Goal: Information Seeking & Learning: Understand process/instructions

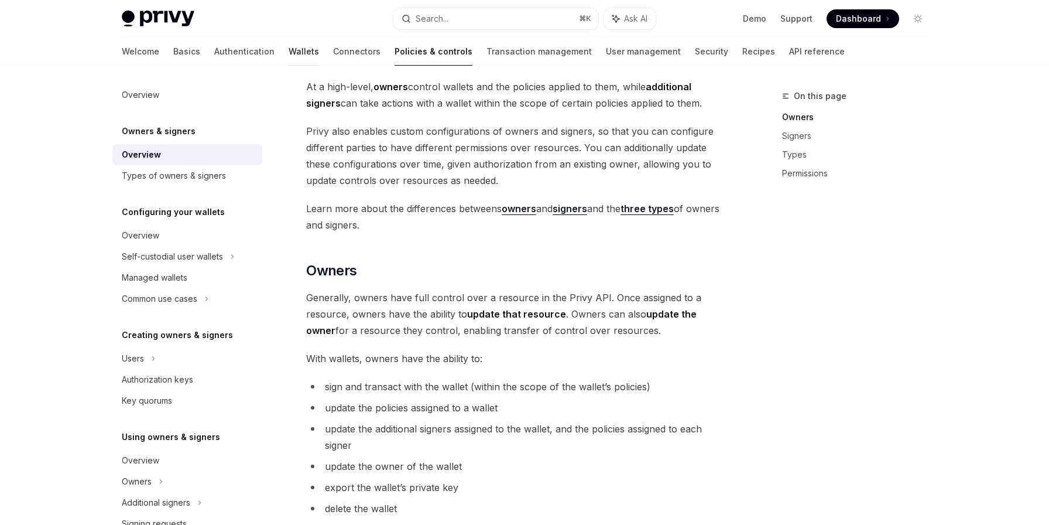
click at [289, 49] on link "Wallets" at bounding box center [304, 51] width 30 height 28
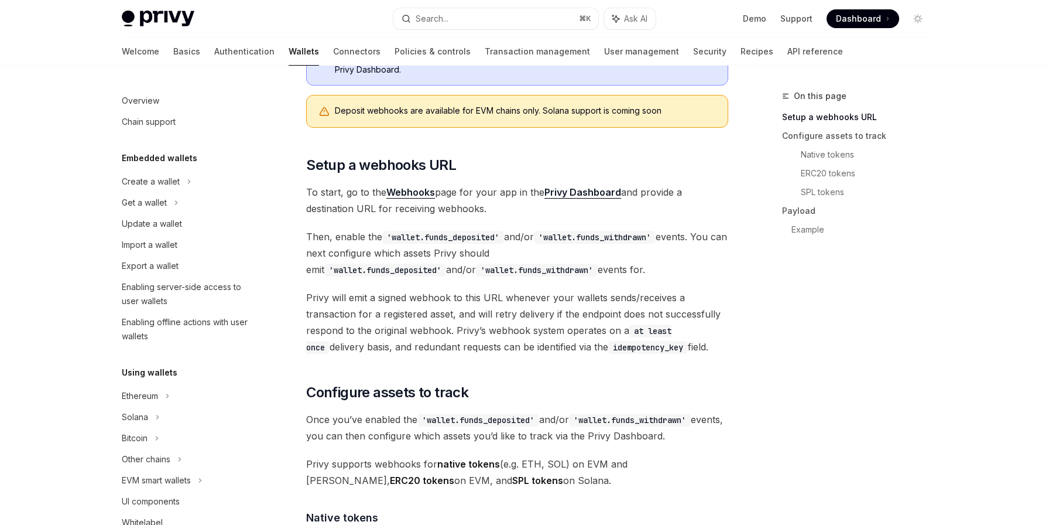
scroll to position [431, 0]
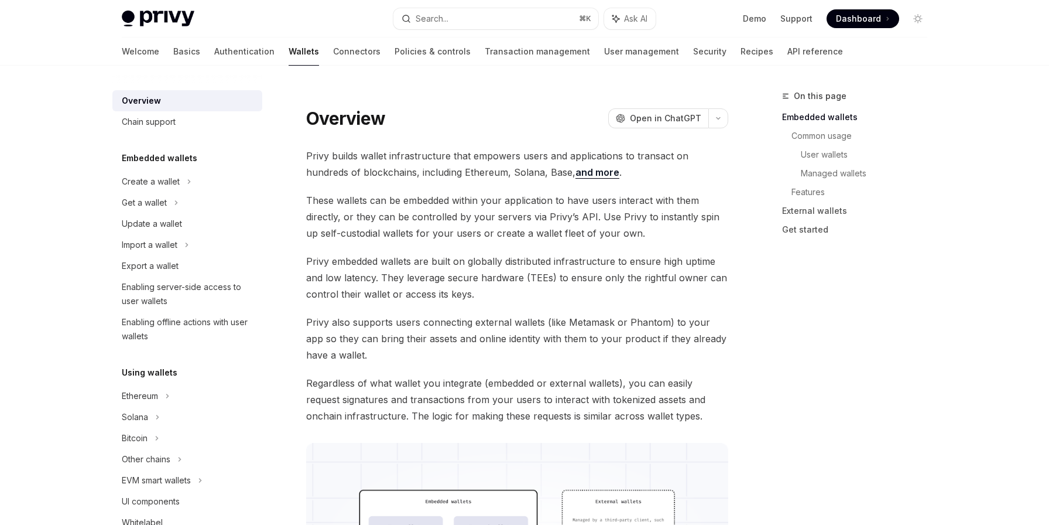
click at [133, 266] on div "Export a wallet" at bounding box center [150, 266] width 57 height 14
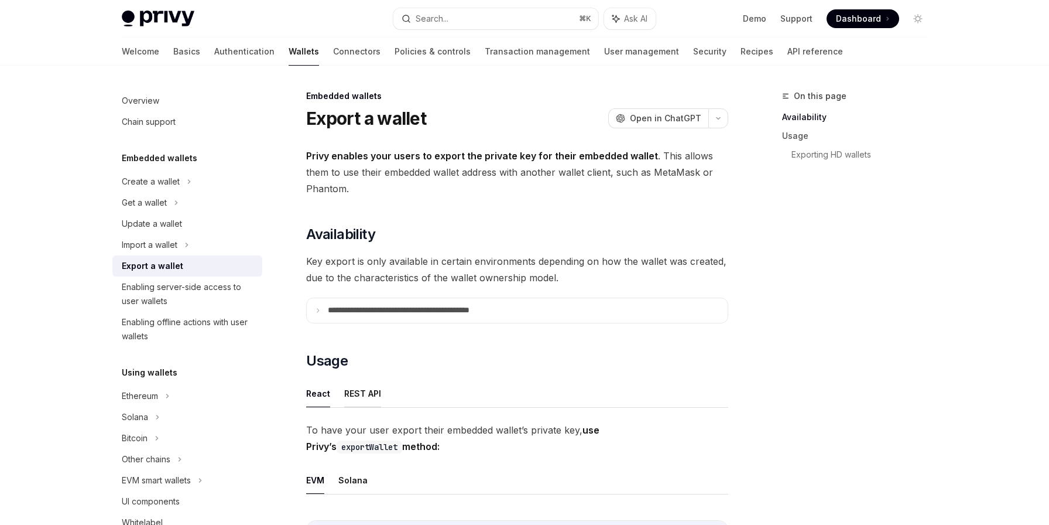
click at [362, 395] on button "REST API" at bounding box center [362, 393] width 37 height 28
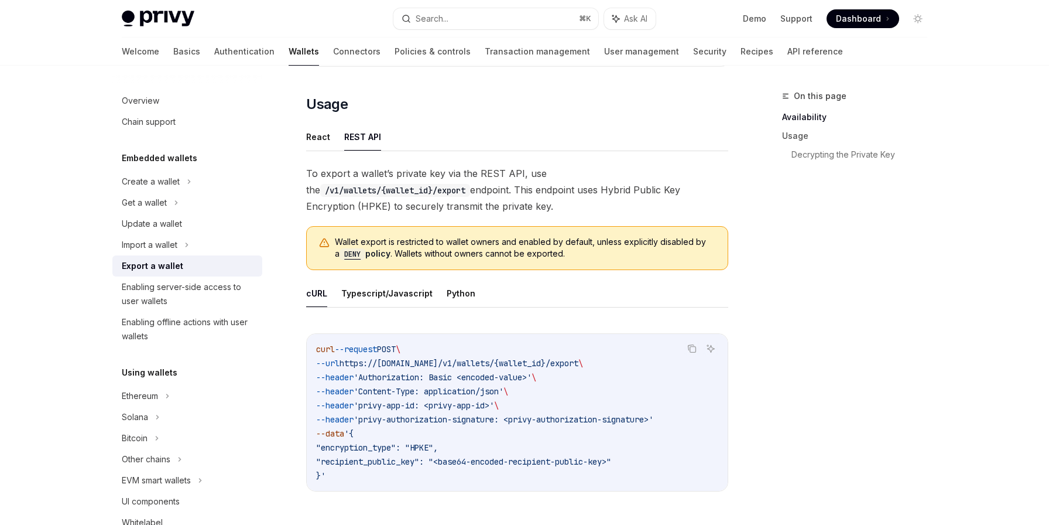
scroll to position [247, 0]
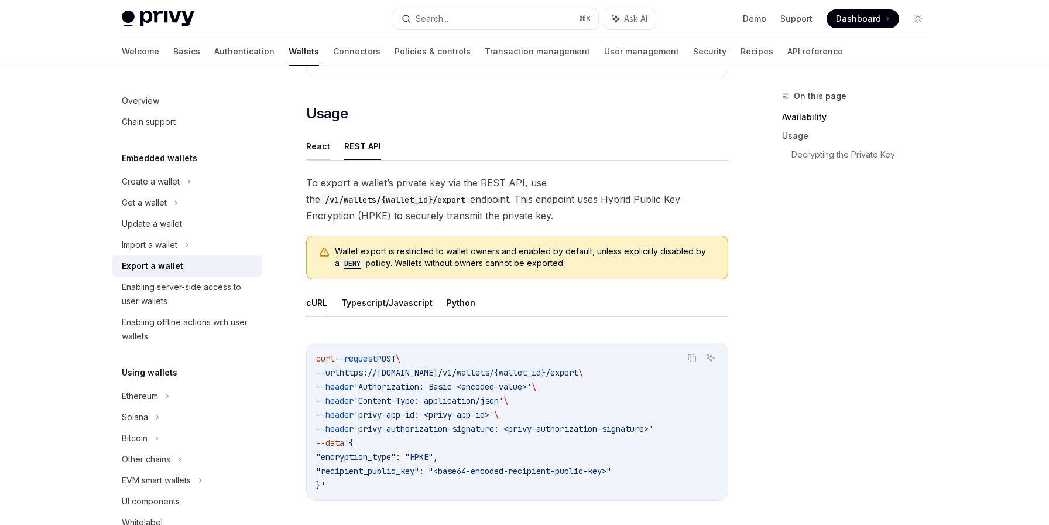
click at [321, 144] on button "React" at bounding box center [318, 146] width 24 height 28
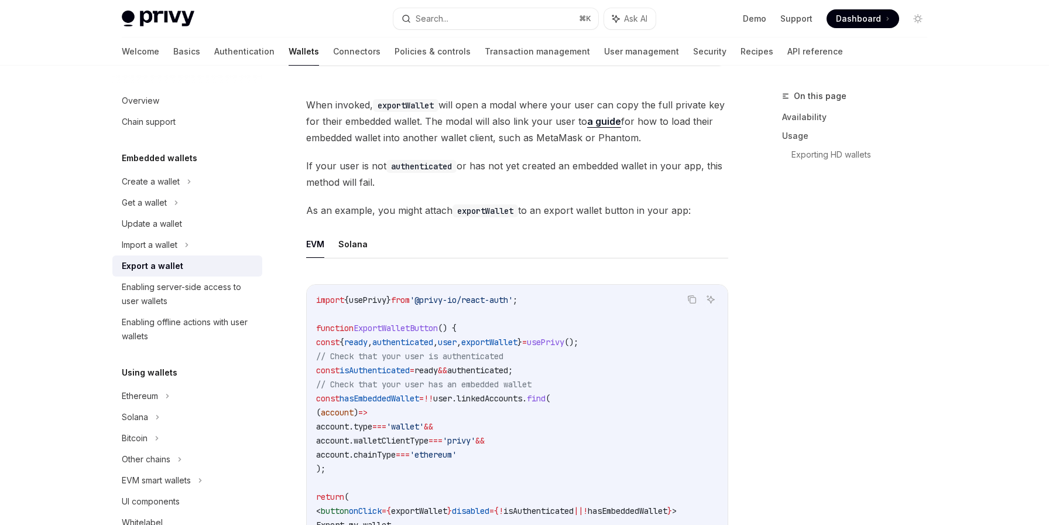
scroll to position [512, 0]
click at [355, 242] on button "Solana" at bounding box center [352, 246] width 29 height 28
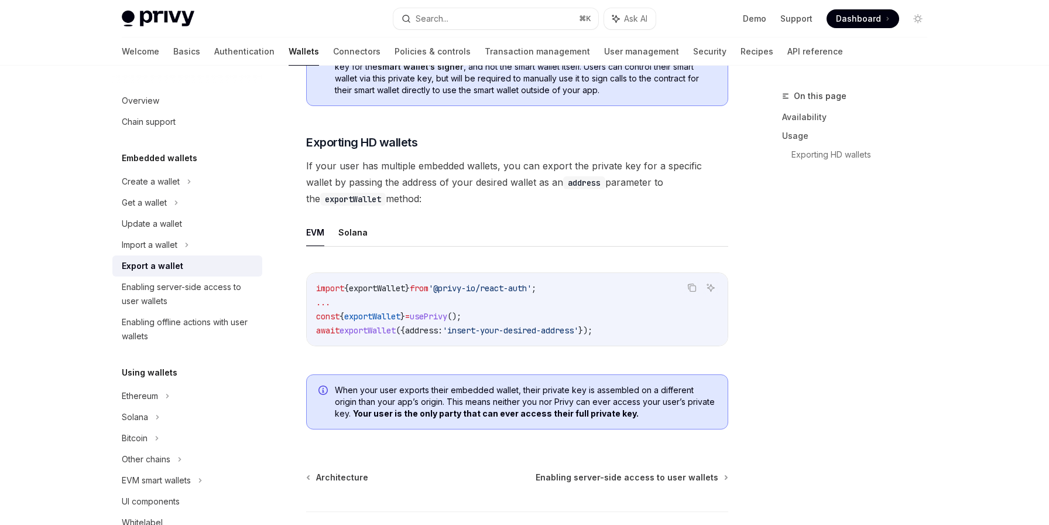
scroll to position [1115, 0]
click at [354, 232] on button "Solana" at bounding box center [352, 231] width 29 height 28
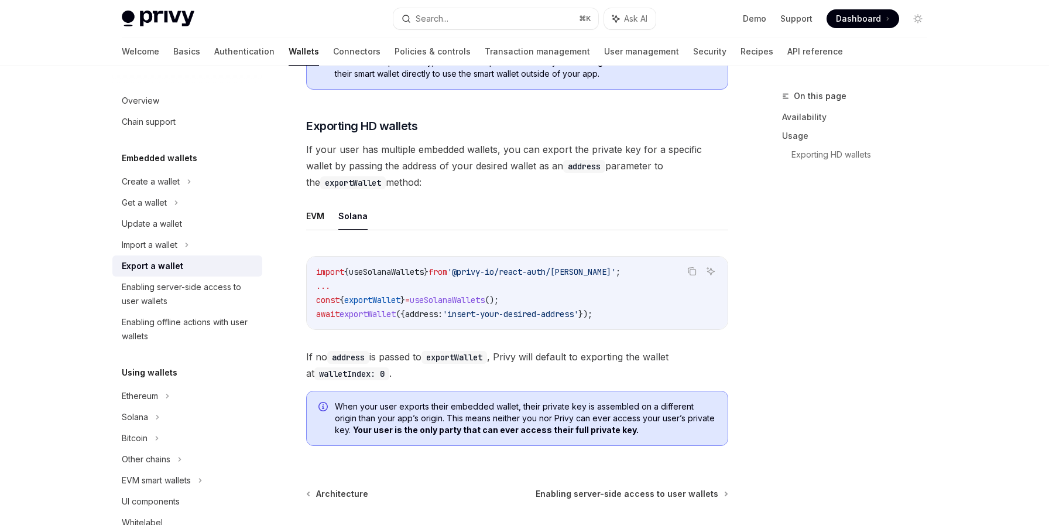
scroll to position [1131, 0]
click at [489, 317] on span "'insert-your-desired-address'" at bounding box center [511, 312] width 136 height 11
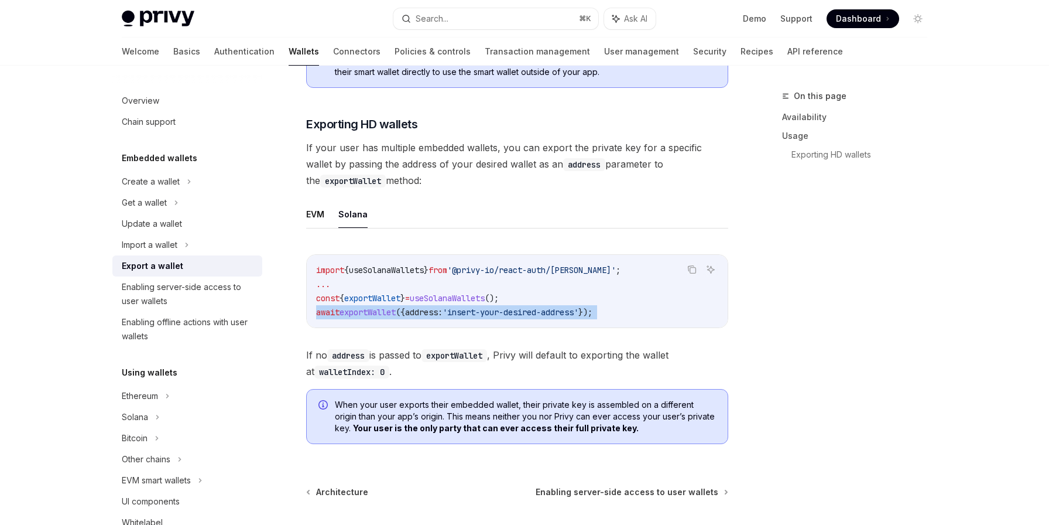
click at [489, 317] on span "'insert-your-desired-address'" at bounding box center [511, 312] width 136 height 11
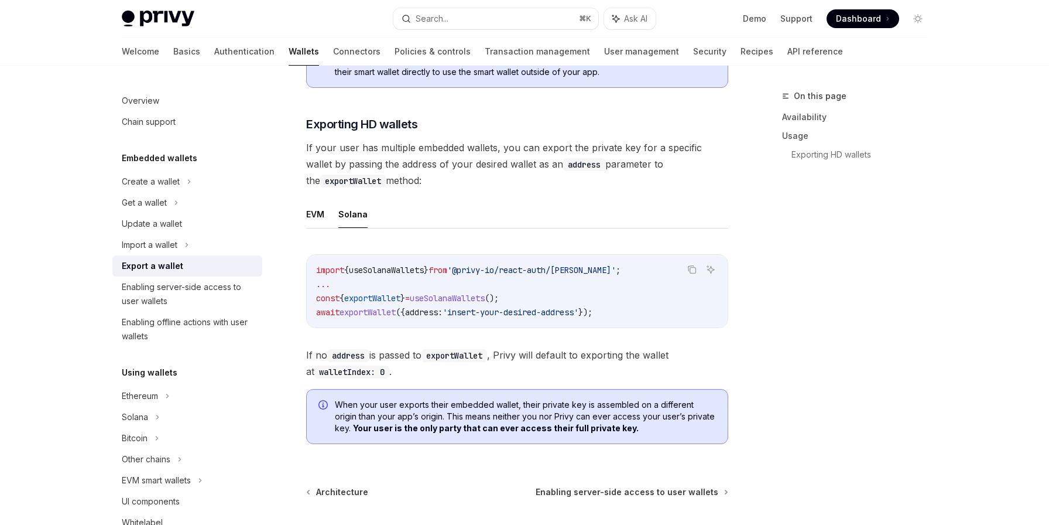
click at [697, 316] on code "import { useSolanaWallets } from '@privy-io/react-auth/solana' ; ... const { ex…" at bounding box center [517, 291] width 402 height 56
click at [512, 317] on span "'insert-your-desired-address'" at bounding box center [511, 312] width 136 height 11
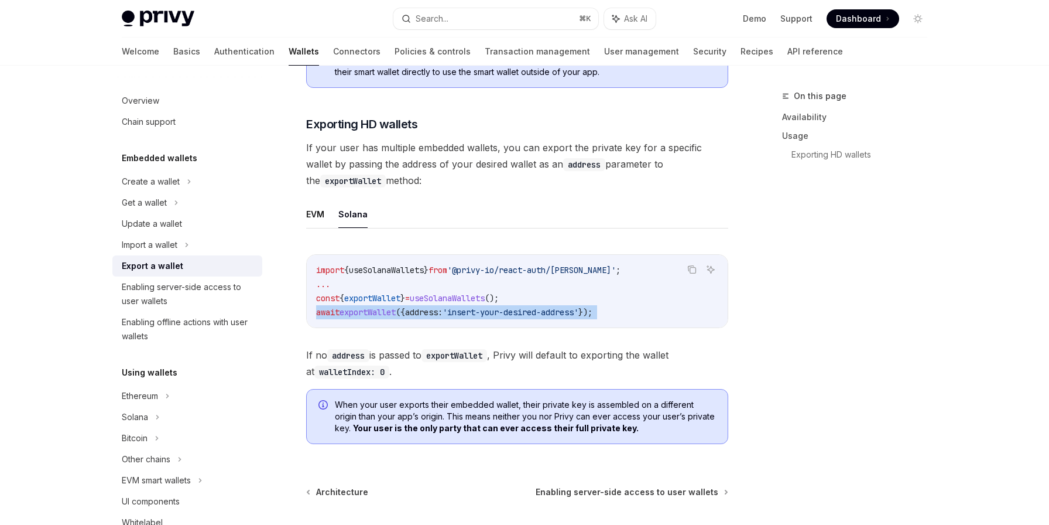
click at [512, 317] on span "'insert-your-desired-address'" at bounding box center [511, 312] width 136 height 11
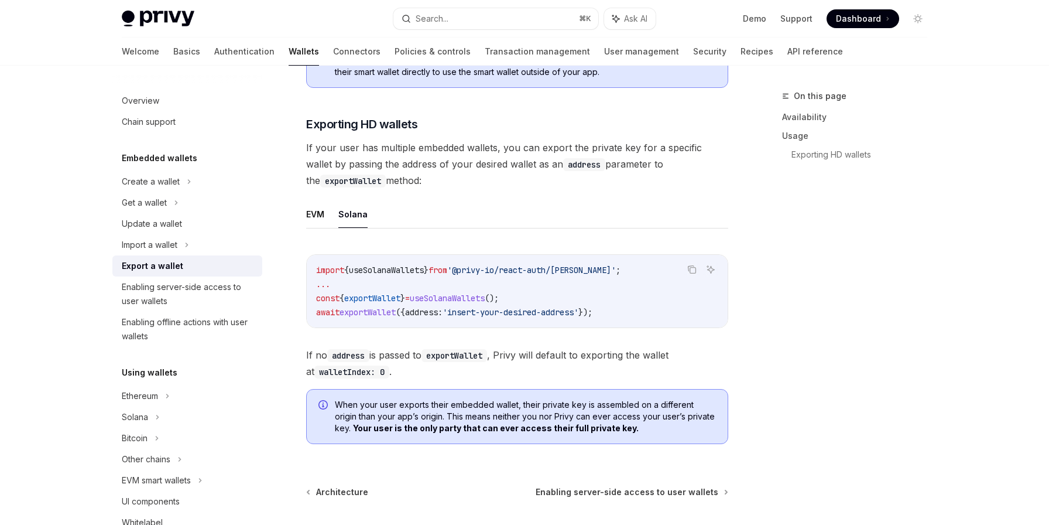
click at [481, 302] on span "useSolanaWallets" at bounding box center [447, 298] width 75 height 11
click at [547, 317] on span "'insert-your-desired-address'" at bounding box center [511, 312] width 136 height 11
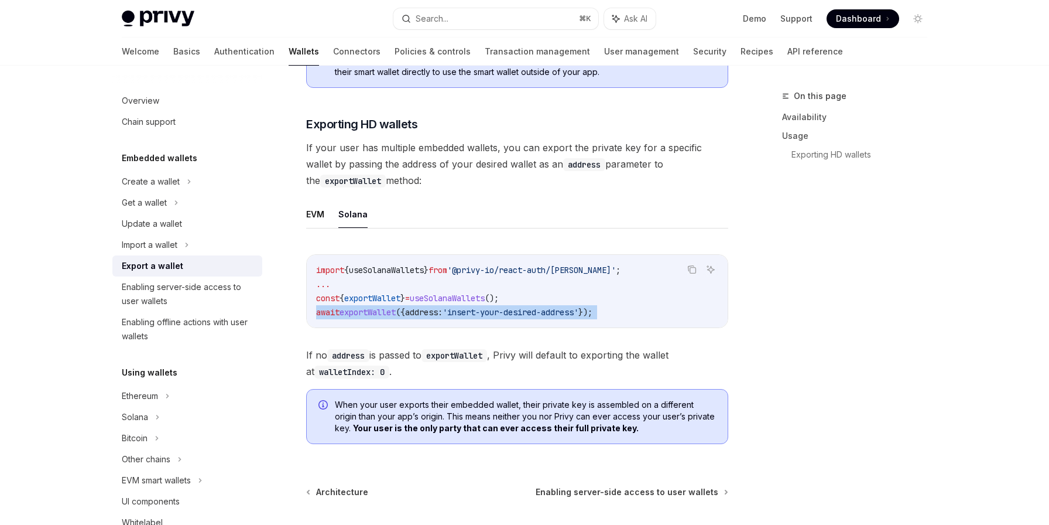
click at [547, 317] on span "'insert-your-desired-address'" at bounding box center [511, 312] width 136 height 11
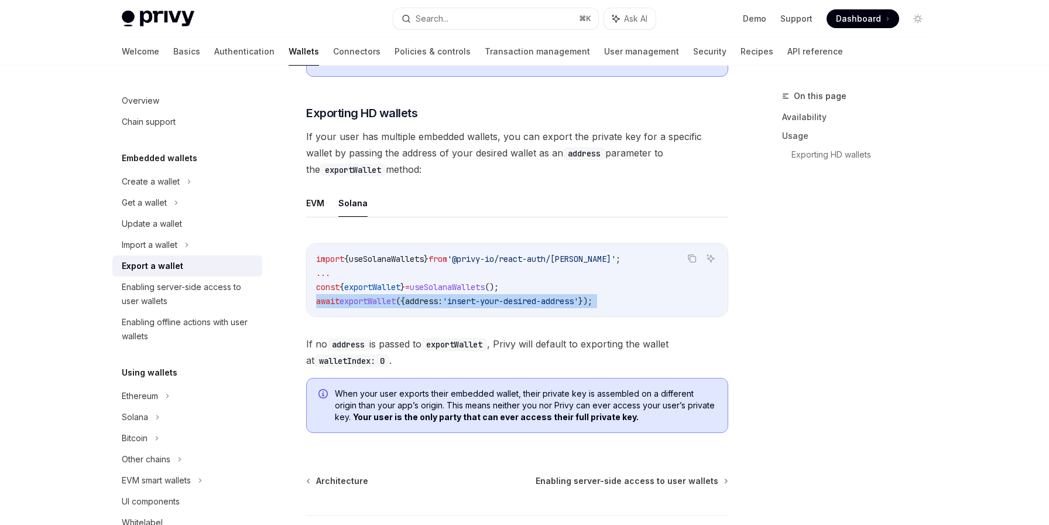
scroll to position [1148, 0]
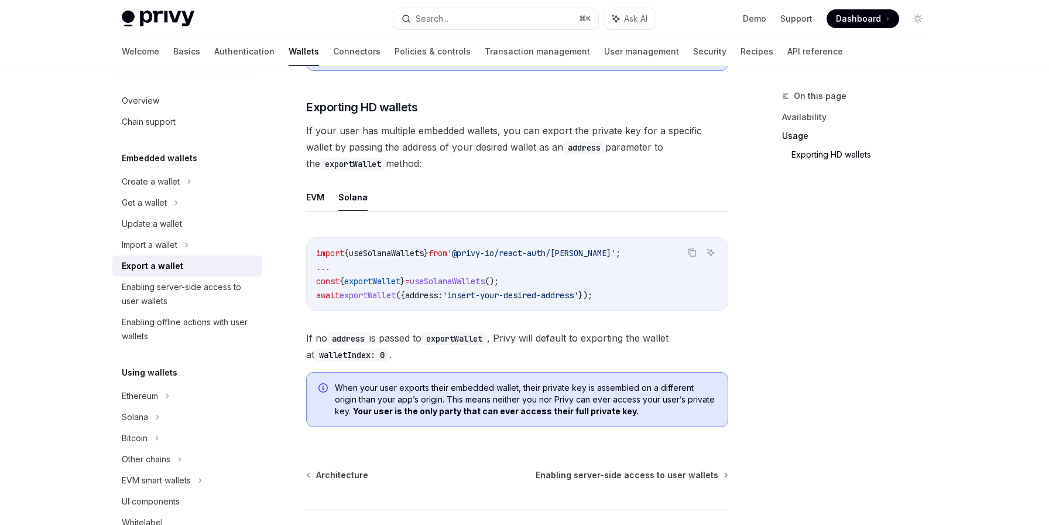
click at [465, 285] on span "useSolanaWallets" at bounding box center [447, 281] width 75 height 11
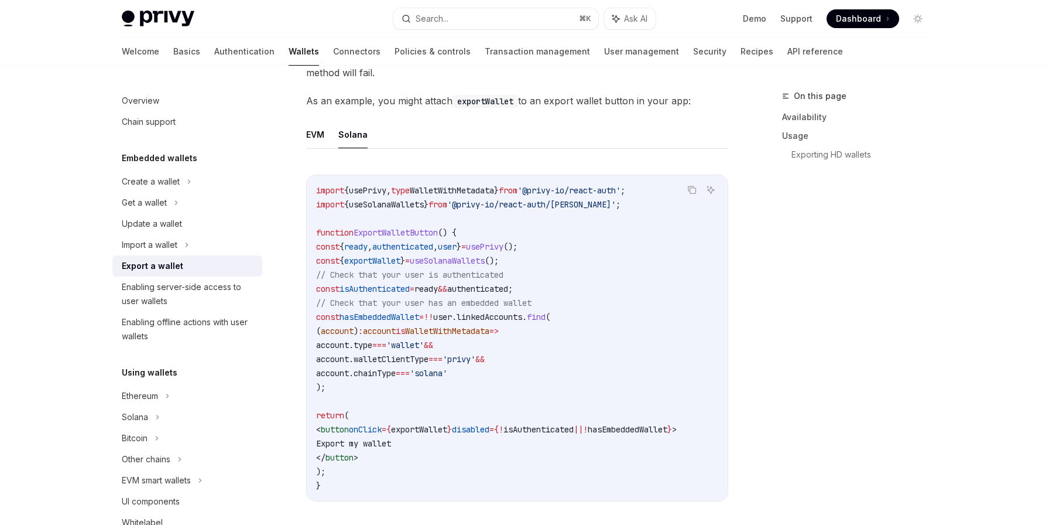
scroll to position [624, 0]
click at [451, 262] on span "useSolanaWallets" at bounding box center [447, 259] width 75 height 11
click at [393, 259] on span "exportWallet" at bounding box center [372, 259] width 56 height 11
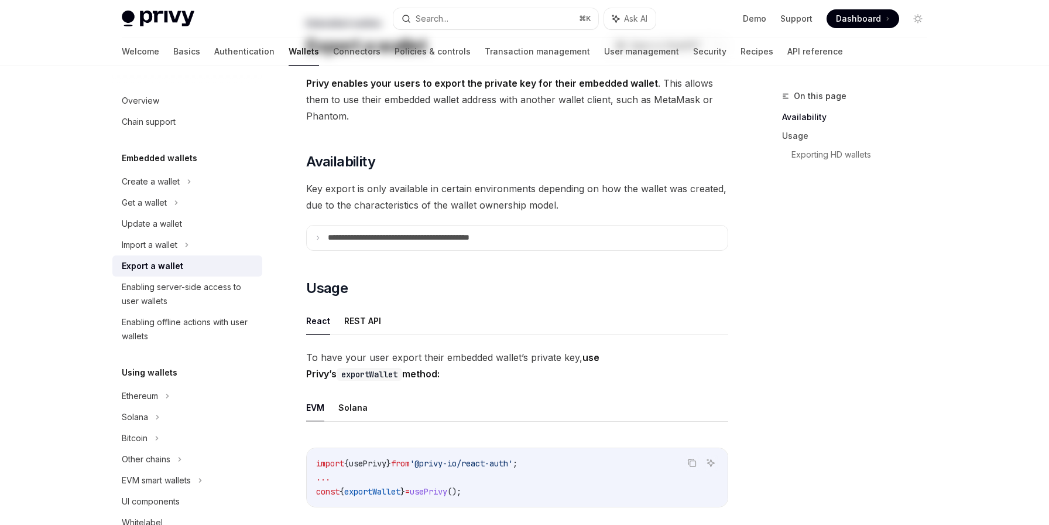
scroll to position [0, 0]
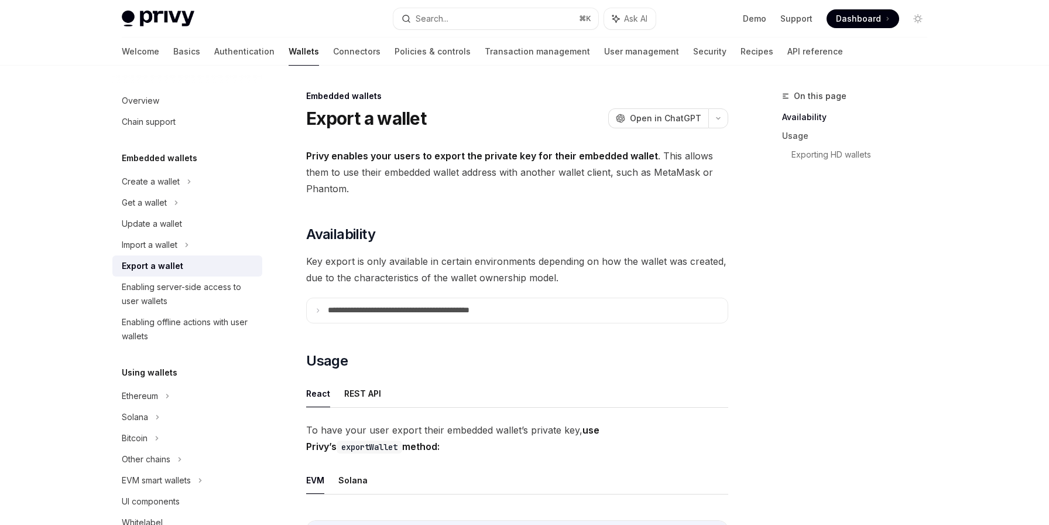
type textarea "*"
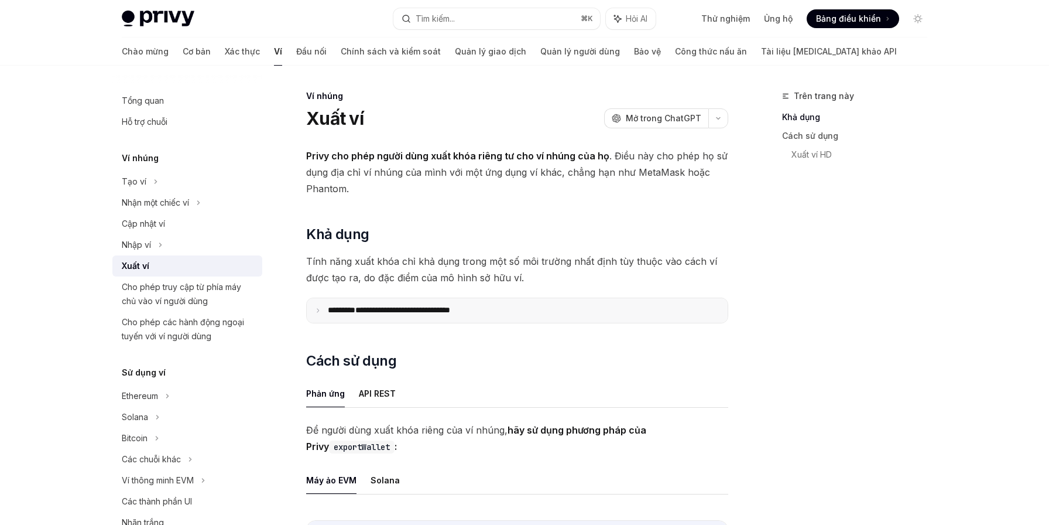
click at [450, 310] on font "**********" at bounding box center [402, 310] width 95 height 8
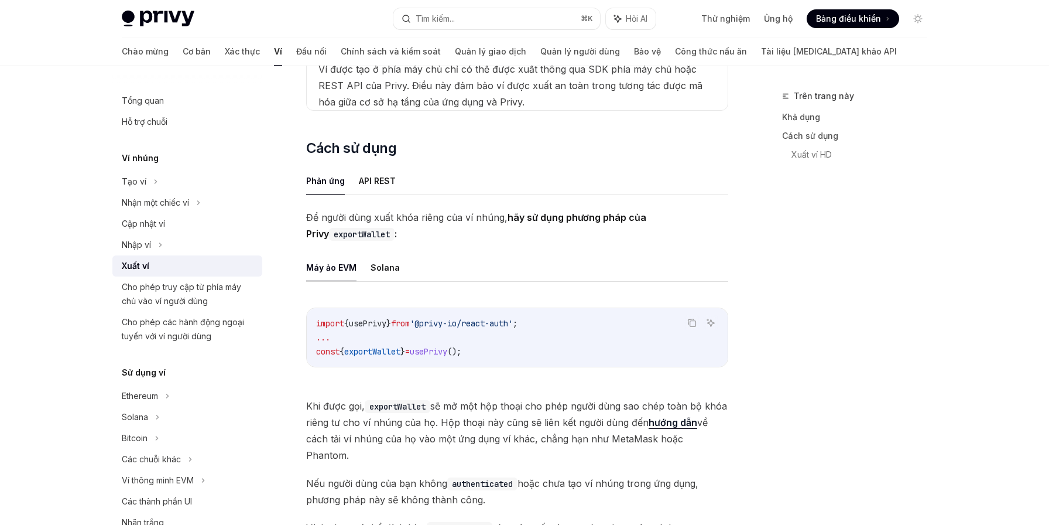
scroll to position [515, 0]
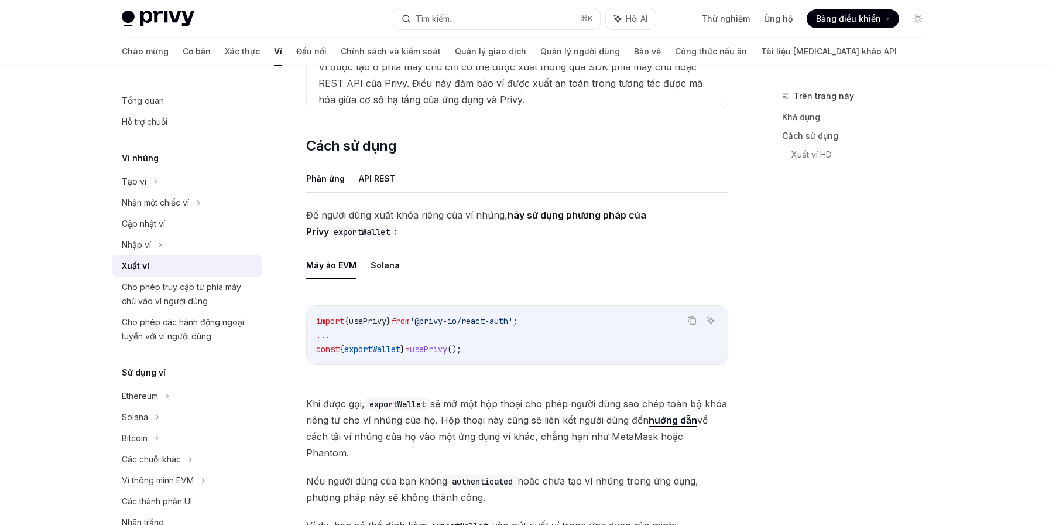
click at [828, 306] on div "Trên trang này Khả dụng Cách sử dụng Xuất ví HD" at bounding box center [848, 307] width 178 height 436
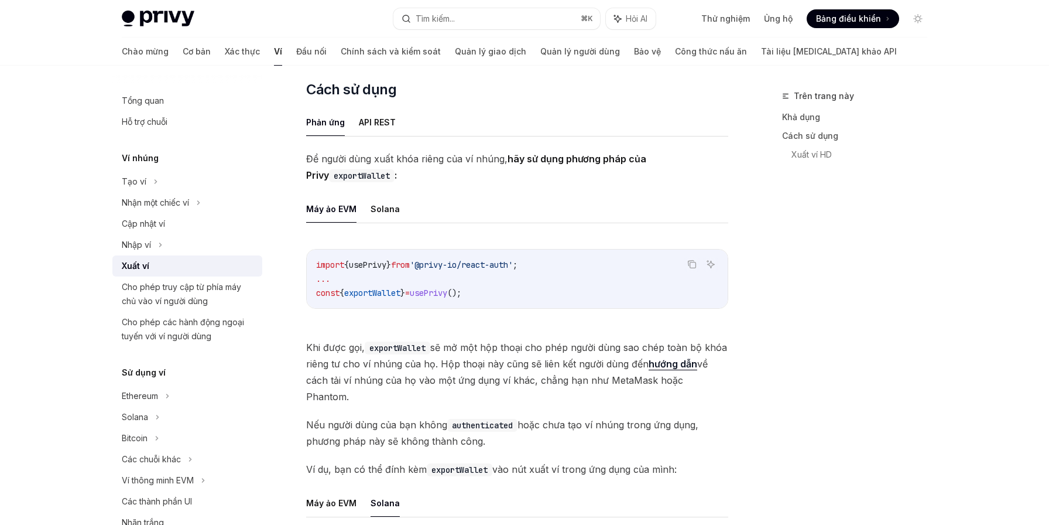
scroll to position [587, 0]
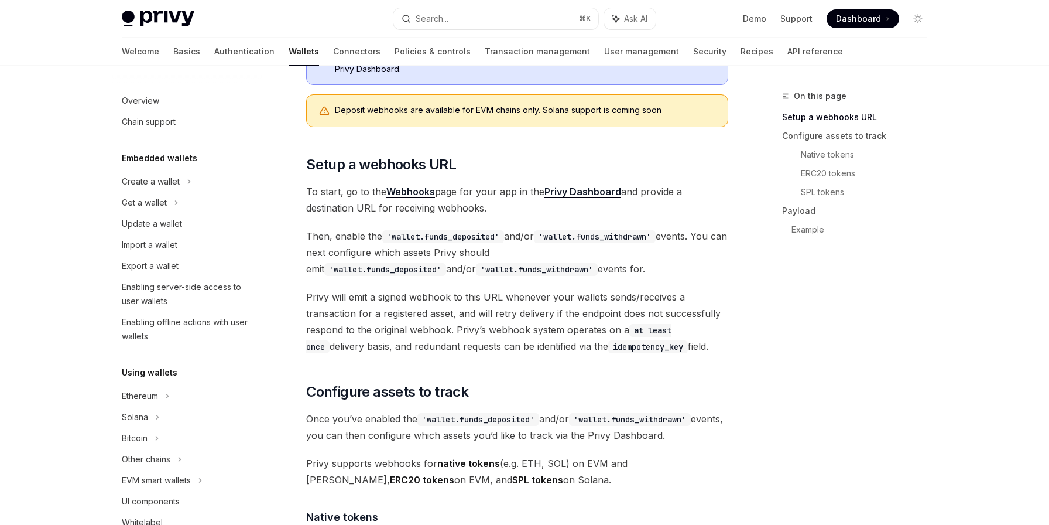
scroll to position [431, 0]
